Goal: Book appointment/travel/reservation

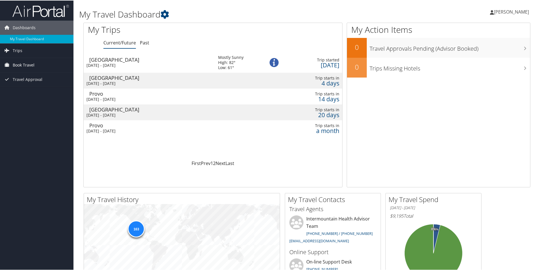
click at [27, 62] on span "Book Travel" at bounding box center [24, 64] width 22 height 14
click at [32, 94] on link "Book/Manage Online Trips" at bounding box center [36, 92] width 73 height 8
click at [25, 91] on link "Book/Manage Online Trips" at bounding box center [36, 92] width 73 height 8
